Goal: Check status

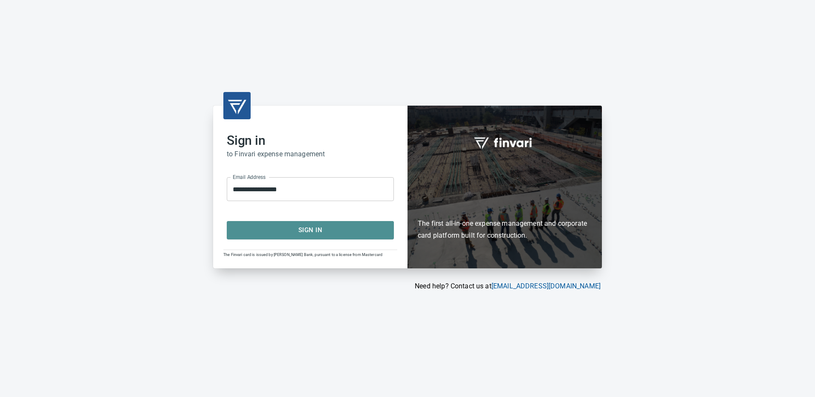
click at [311, 228] on span "Sign In" at bounding box center [310, 230] width 148 height 11
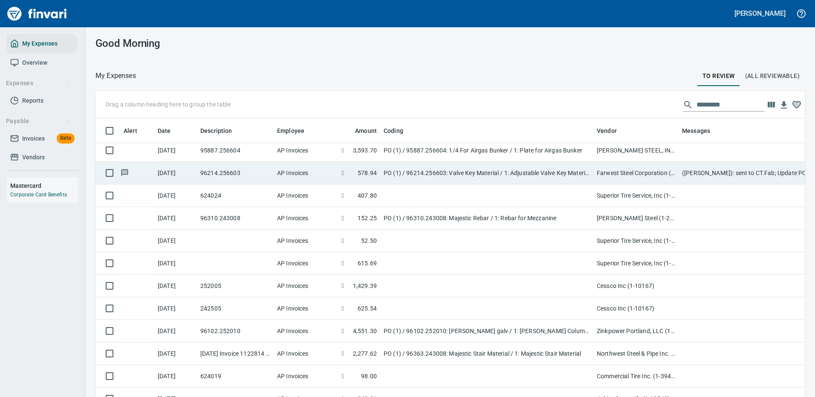
scroll to position [767, 0]
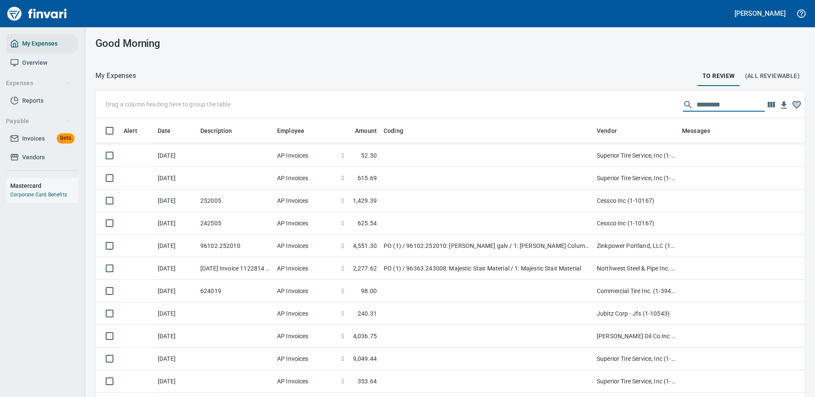
click at [699, 101] on input "text" at bounding box center [731, 105] width 68 height 14
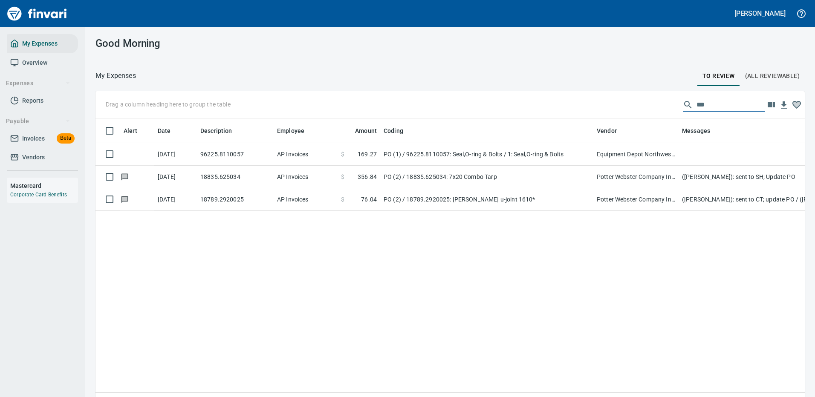
scroll to position [0, 0]
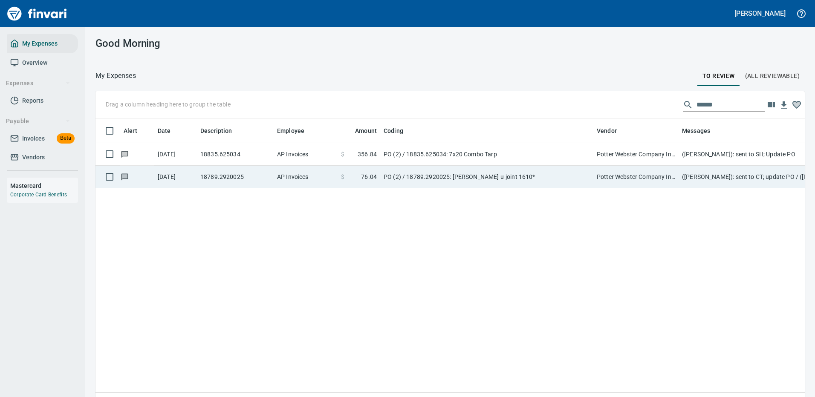
click at [547, 173] on td "PO (2) / 18789.2920025: [PERSON_NAME] u-joint 1610*" at bounding box center [486, 177] width 213 height 23
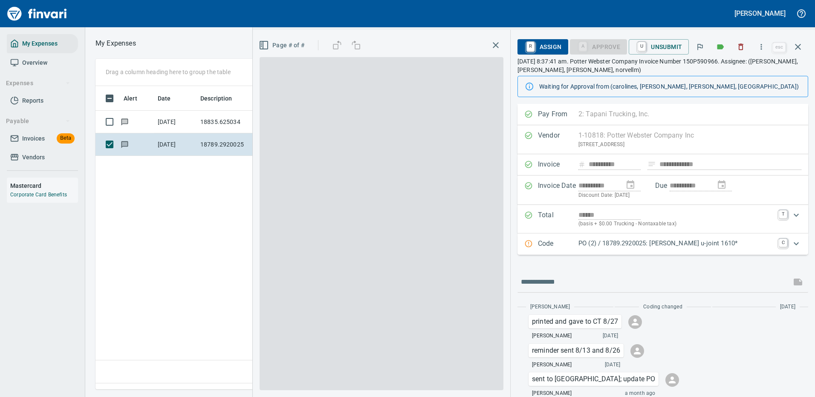
scroll to position [291, 490]
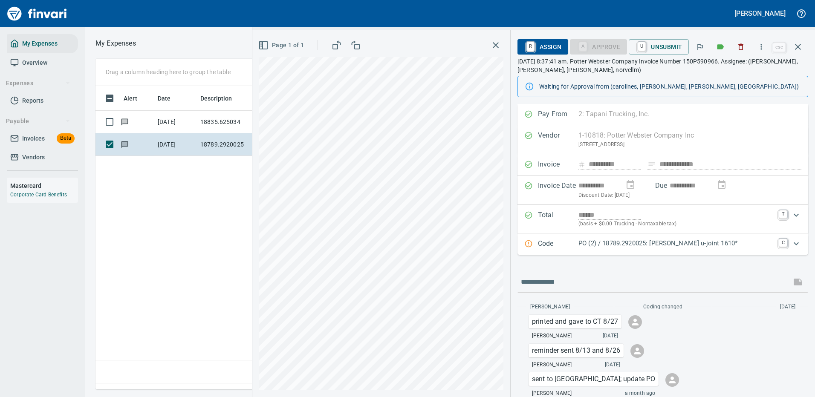
click at [760, 245] on p "PO (2) / 18789.2920025: [PERSON_NAME] u-joint 1610*" at bounding box center [676, 244] width 195 height 10
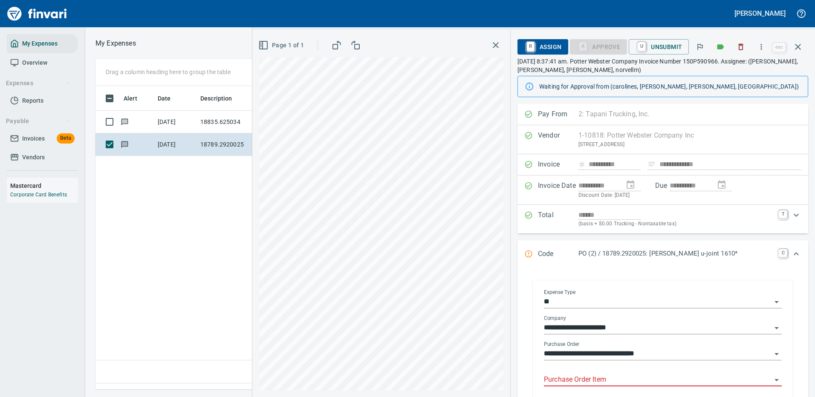
click at [622, 374] on body "**********" at bounding box center [407, 198] width 815 height 397
click at [605, 380] on input "Purchase Order Item" at bounding box center [658, 380] width 228 height 12
click at [796, 44] on icon "button" at bounding box center [798, 47] width 10 height 10
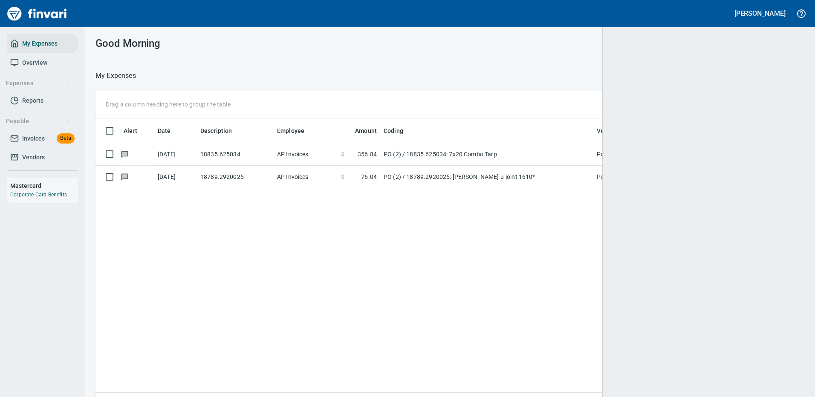
scroll to position [291, 691]
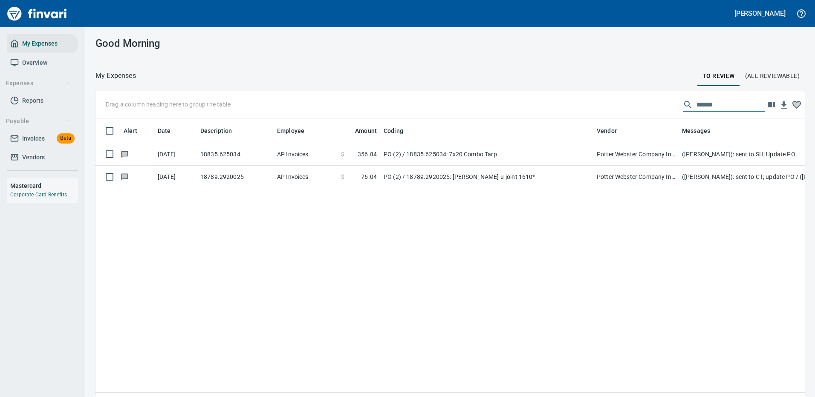
drag, startPoint x: 712, startPoint y: 100, endPoint x: 651, endPoint y: 97, distance: 61.9
click at [655, 100] on div "Drag a column heading here to group the table ******" at bounding box center [450, 104] width 709 height 27
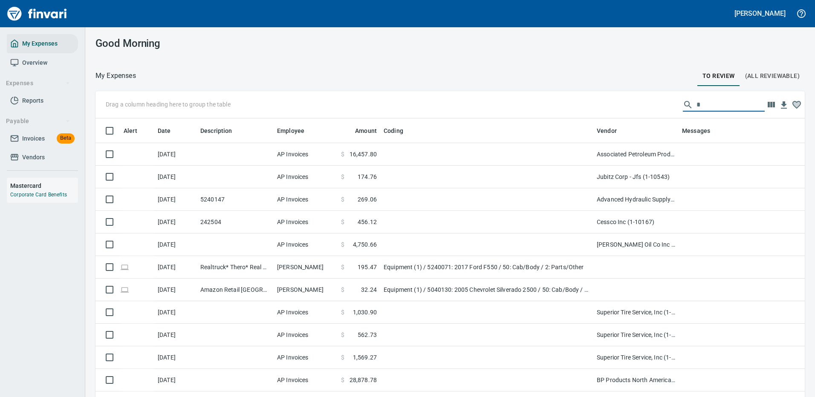
scroll to position [291, 690]
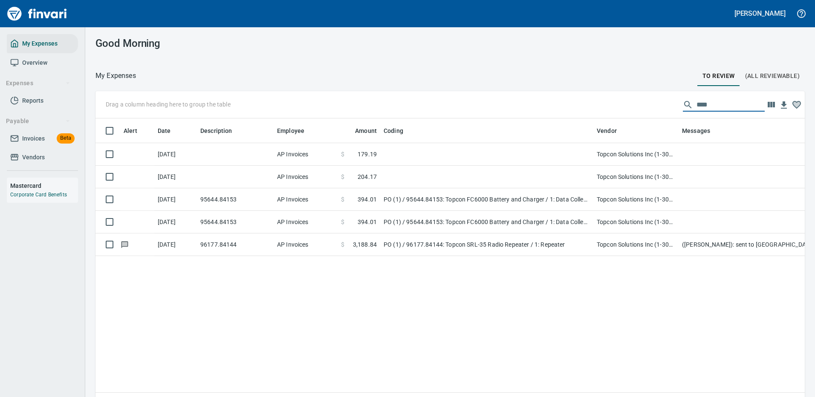
drag, startPoint x: 714, startPoint y: 102, endPoint x: 623, endPoint y: 102, distance: 90.4
click at [625, 102] on div "Drag a column heading here to group the table ****" at bounding box center [450, 104] width 709 height 27
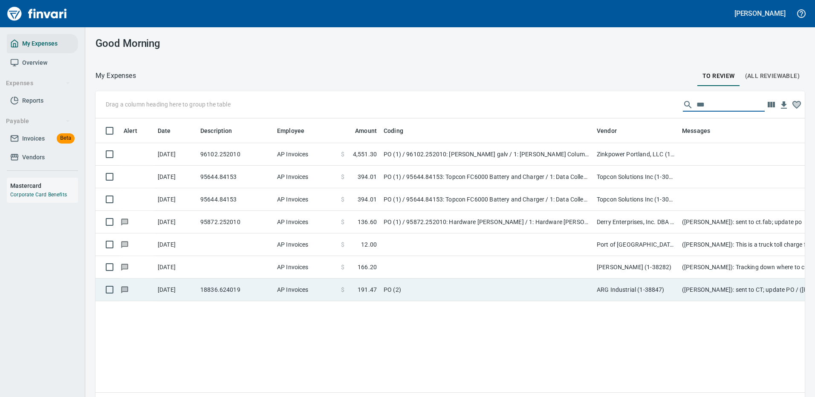
type input "***"
click at [439, 287] on td "PO (2)" at bounding box center [486, 290] width 213 height 23
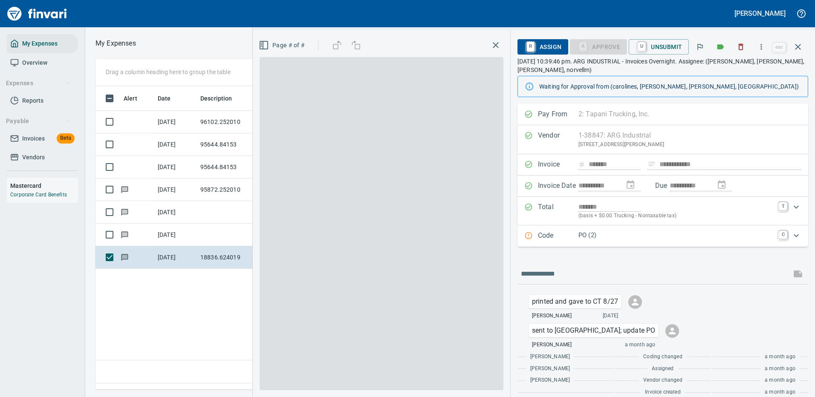
scroll to position [291, 490]
click at [696, 231] on p "PO (2)" at bounding box center [676, 236] width 195 height 10
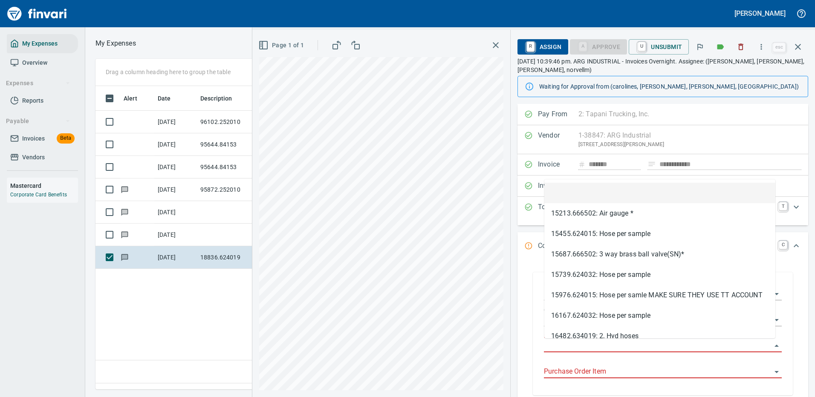
click at [587, 345] on input "Purchase Order" at bounding box center [658, 346] width 228 height 12
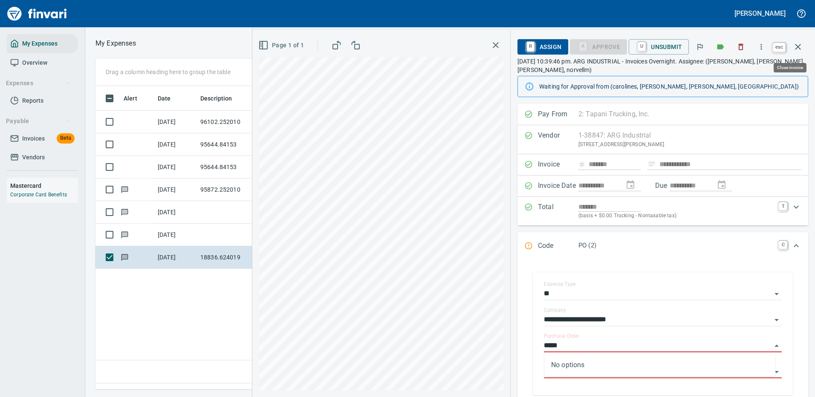
type input "*****"
click at [800, 48] on icon "button" at bounding box center [798, 47] width 10 height 10
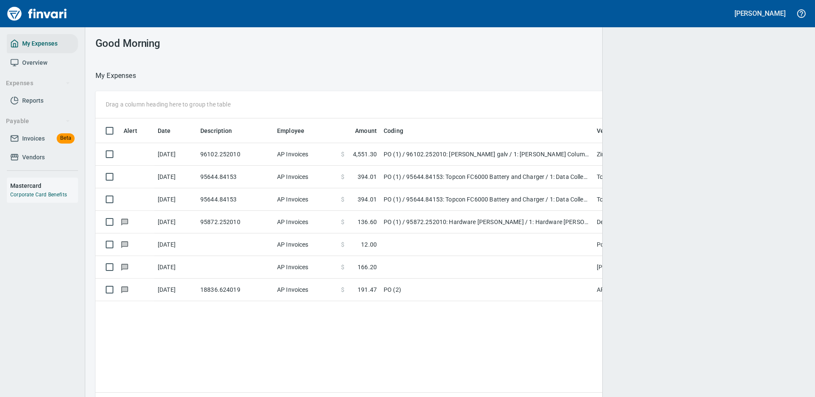
scroll to position [291, 697]
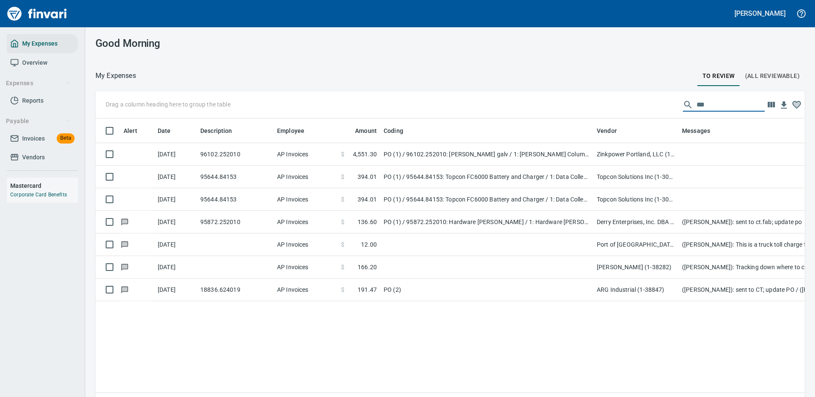
drag, startPoint x: 698, startPoint y: 104, endPoint x: 615, endPoint y: 108, distance: 83.3
click at [619, 110] on div "Drag a column heading here to group the table ***" at bounding box center [450, 104] width 709 height 27
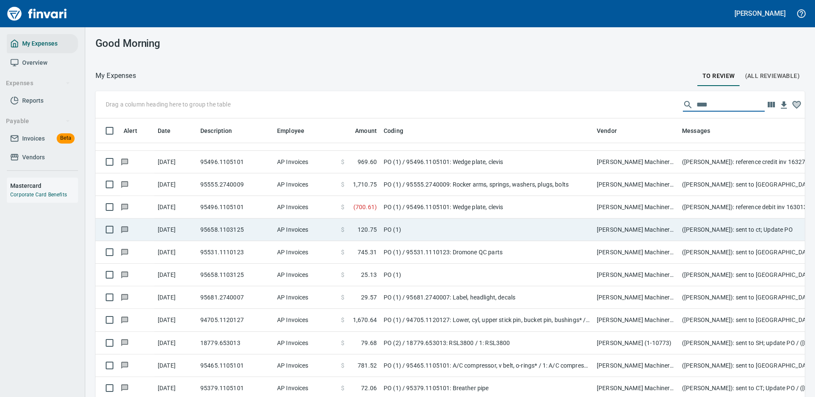
scroll to position [158, 0]
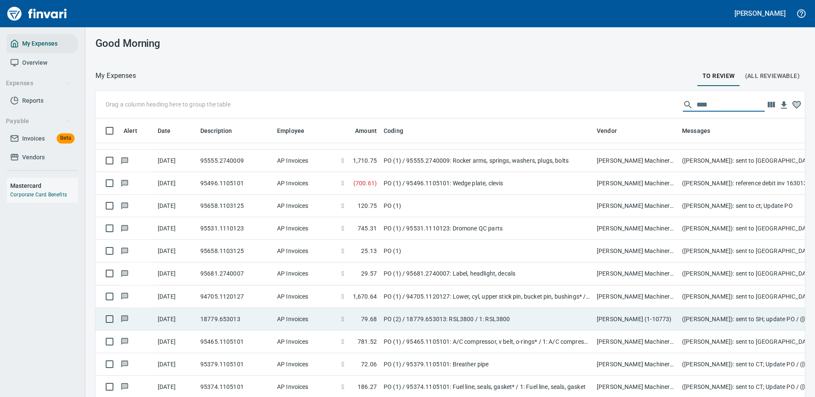
type input "****"
click at [388, 312] on td "PO (2) / 18779.653013: RSL3800 / 1: RSL3800" at bounding box center [486, 319] width 213 height 23
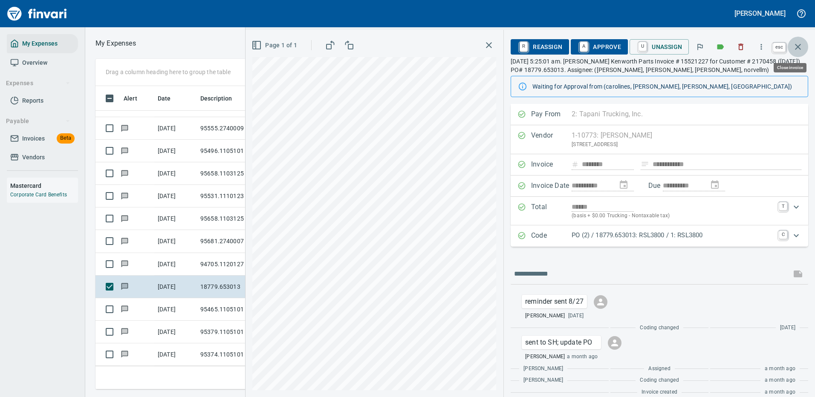
click at [796, 44] on icon "button" at bounding box center [798, 47] width 10 height 10
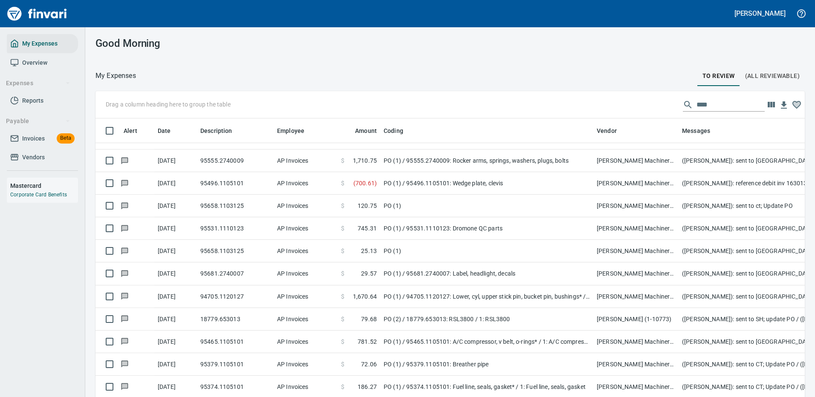
scroll to position [291, 686]
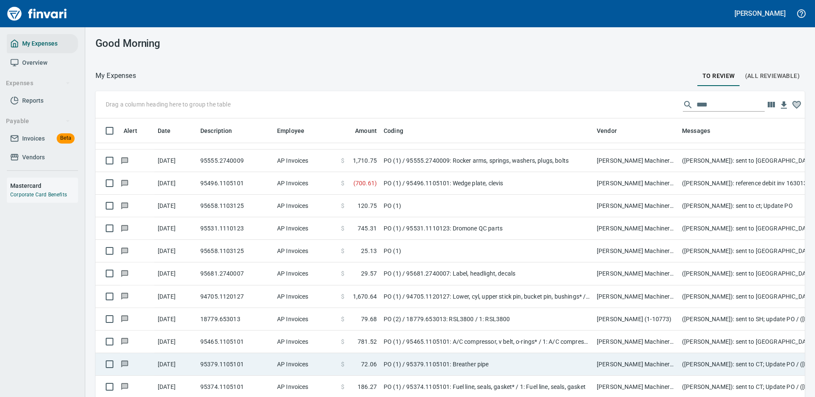
click at [405, 359] on td "PO (1) / 95379.1105101: Breather pipe" at bounding box center [486, 364] width 213 height 23
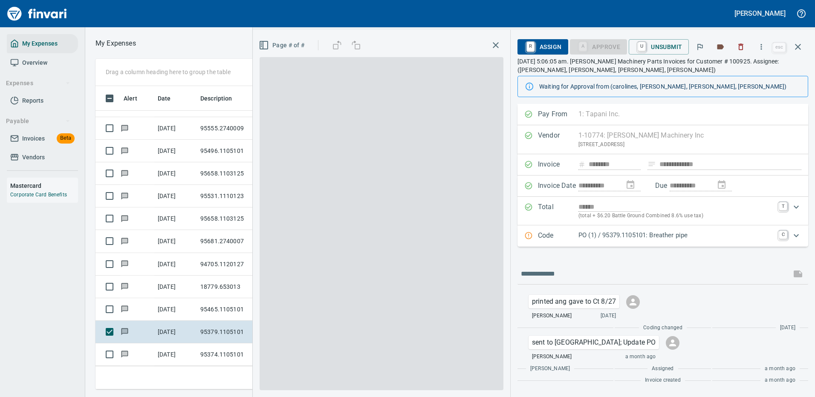
scroll to position [291, 483]
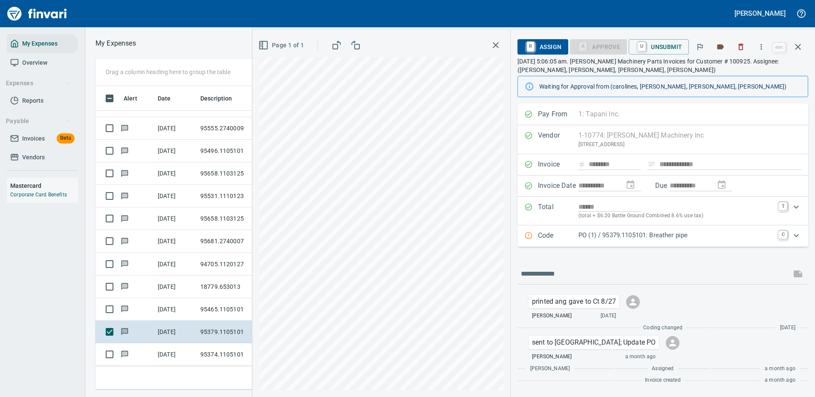
click at [714, 235] on p "PO (1) / 95379.1105101: Breather pipe" at bounding box center [676, 236] width 195 height 10
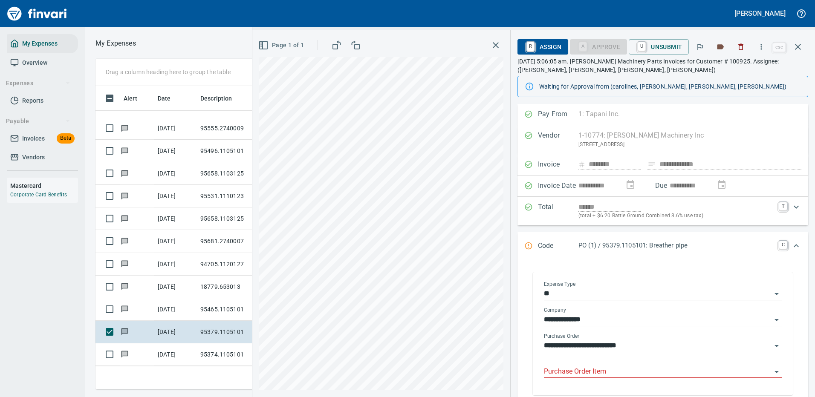
click at [617, 369] on input "Purchase Order Item" at bounding box center [658, 372] width 228 height 12
click at [797, 47] on icon "button" at bounding box center [798, 47] width 10 height 10
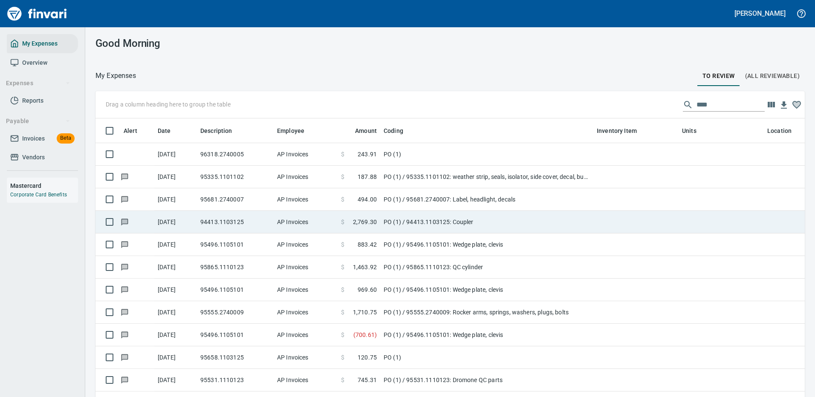
scroll to position [1, 1]
